Goal: Task Accomplishment & Management: Use online tool/utility

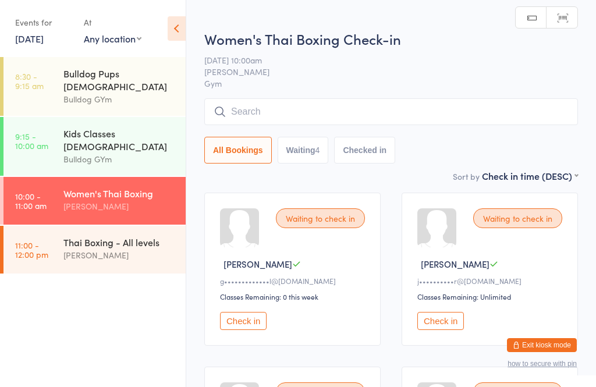
scroll to position [187, 0]
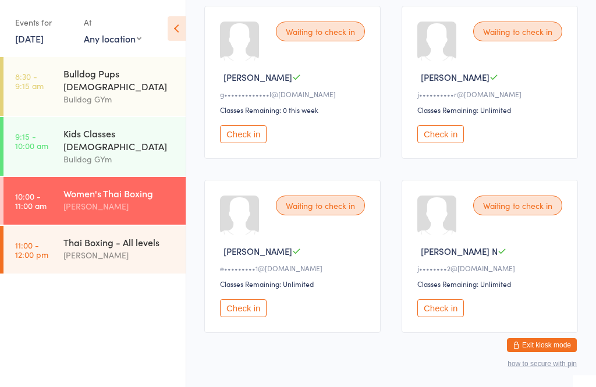
click at [445, 140] on button "Check in" at bounding box center [440, 134] width 47 height 18
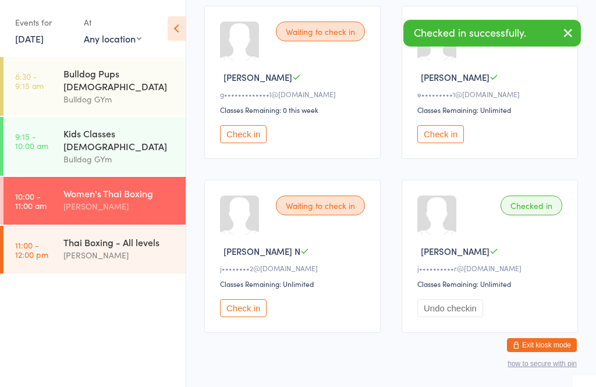
click at [566, 33] on icon "button" at bounding box center [568, 33] width 14 height 15
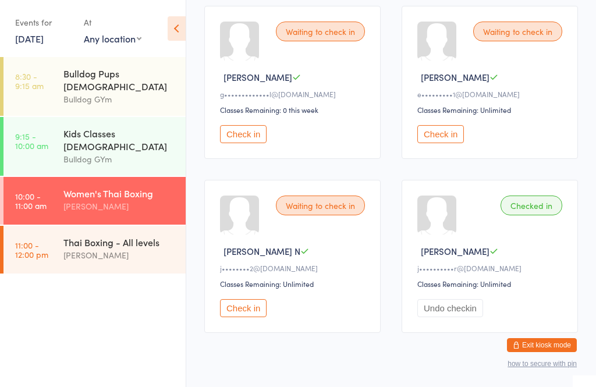
click at [104, 236] on div "Thai Boxing - All levels" at bounding box center [119, 242] width 112 height 13
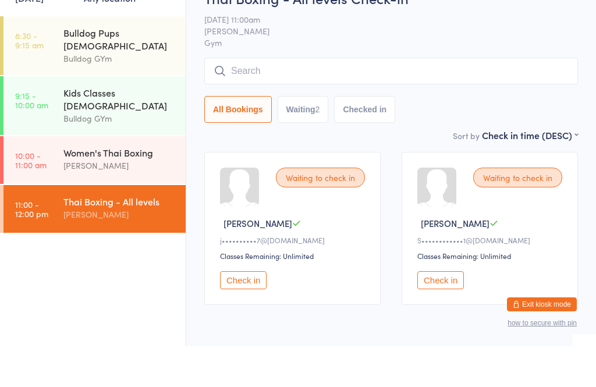
scroll to position [9, 0]
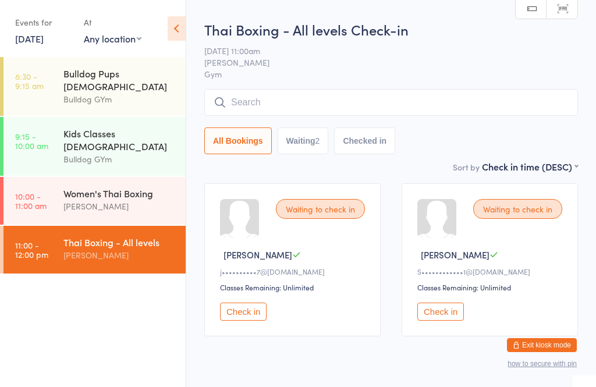
click at [136, 177] on div "Women's Thai Boxing [PERSON_NAME]" at bounding box center [124, 200] width 122 height 46
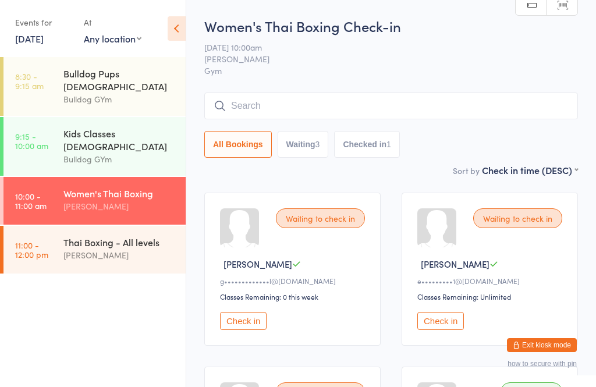
click at [251, 330] on button "Check in" at bounding box center [243, 321] width 47 height 18
click at [246, 325] on button "Check in" at bounding box center [243, 321] width 47 height 18
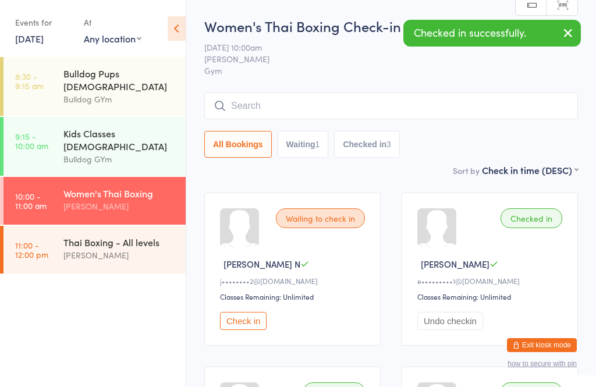
click at [251, 325] on button "Check in" at bounding box center [243, 321] width 47 height 18
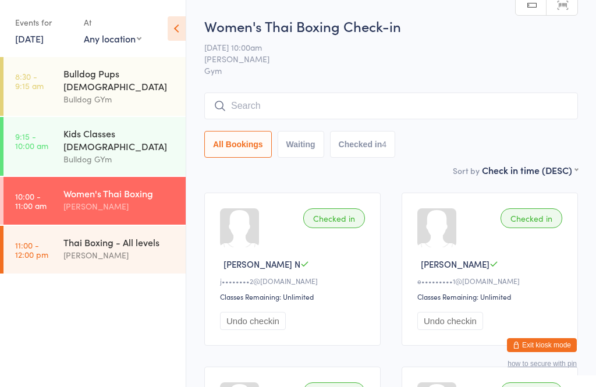
click at [371, 107] on input "search" at bounding box center [391, 106] width 374 height 27
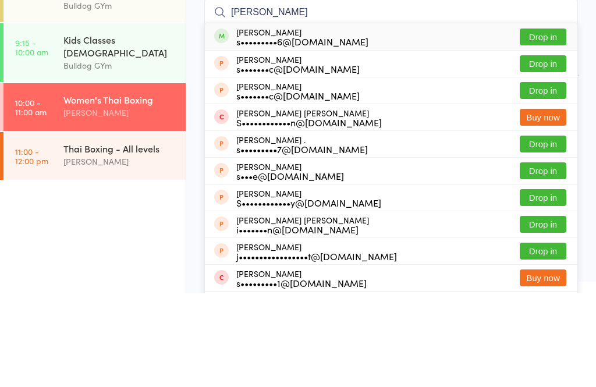
type input "[PERSON_NAME]"
click at [551, 122] on button "Drop in" at bounding box center [543, 130] width 47 height 17
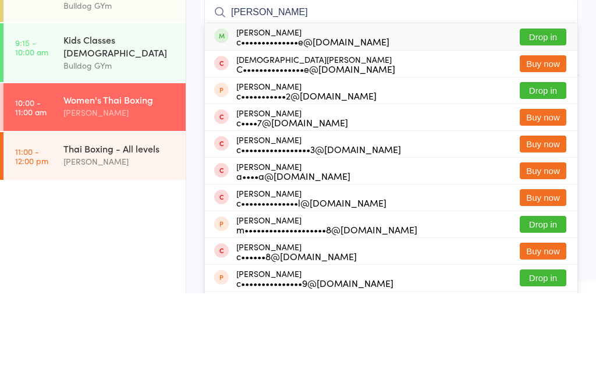
type input "[PERSON_NAME]"
click at [544, 122] on button "Drop in" at bounding box center [543, 130] width 47 height 17
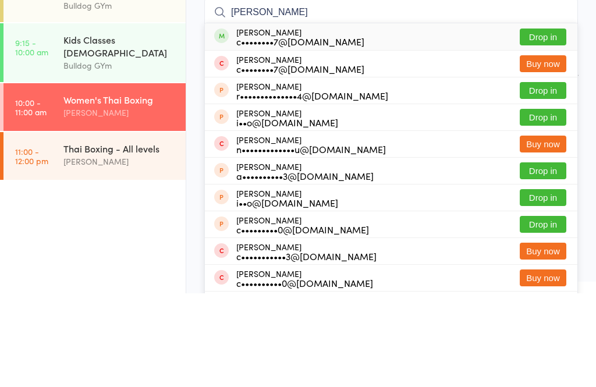
type input "[PERSON_NAME]"
click at [552, 122] on button "Drop in" at bounding box center [543, 130] width 47 height 17
